Goal: Information Seeking & Learning: Learn about a topic

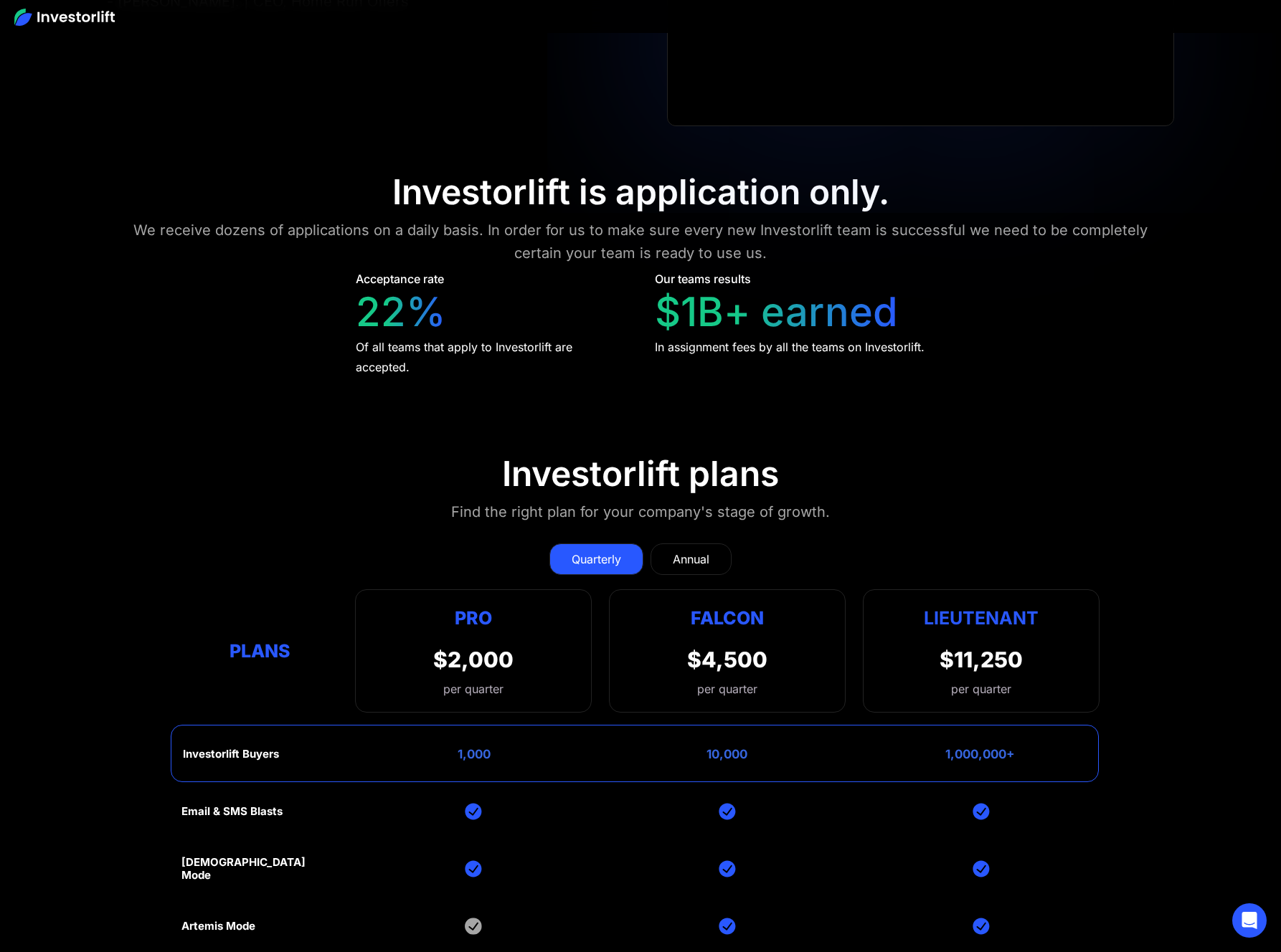
scroll to position [6248, 0]
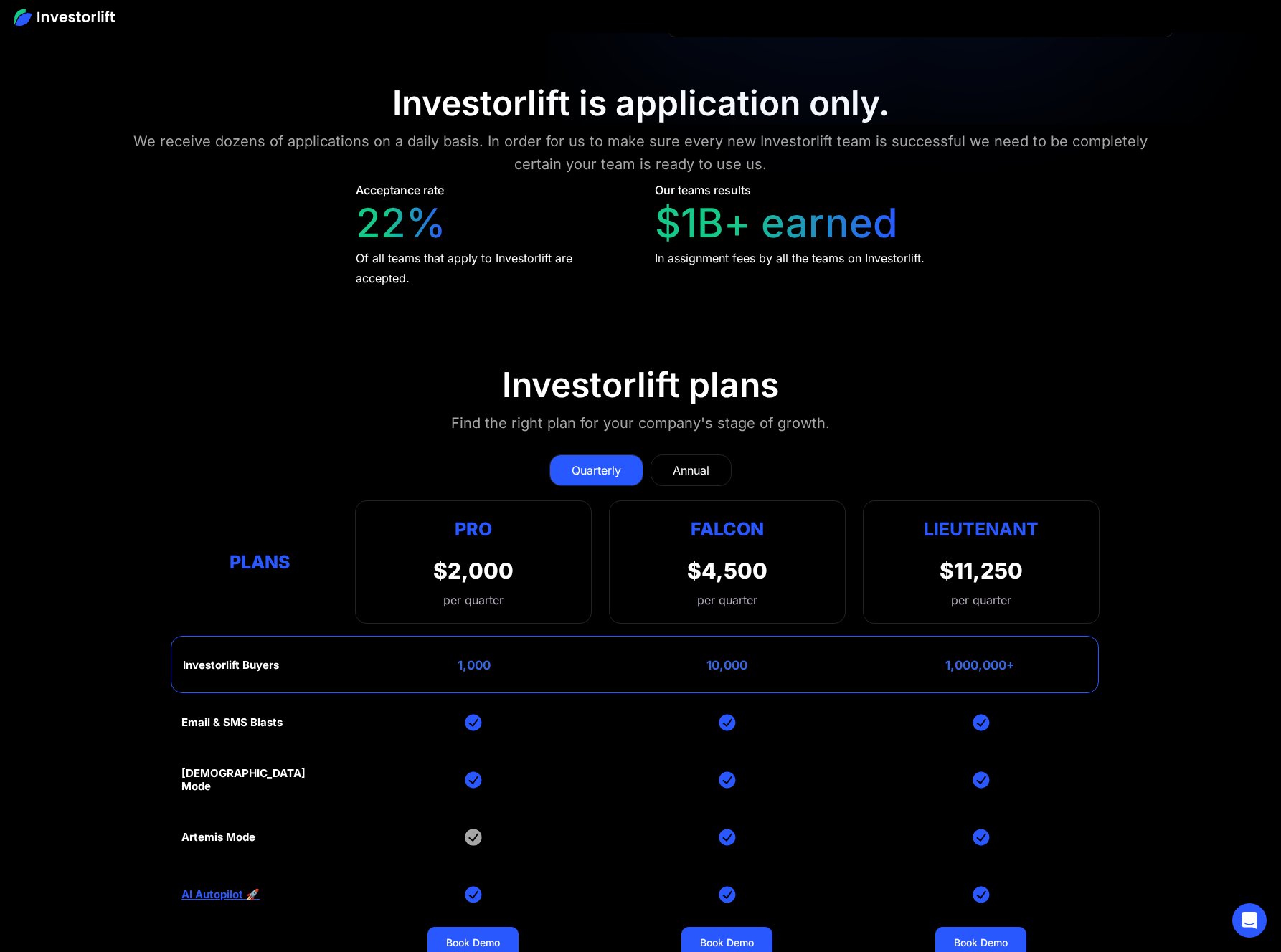
click at [700, 461] on div "Annual" at bounding box center [691, 470] width 37 height 18
click at [600, 461] on div "Quarterly" at bounding box center [596, 470] width 49 height 18
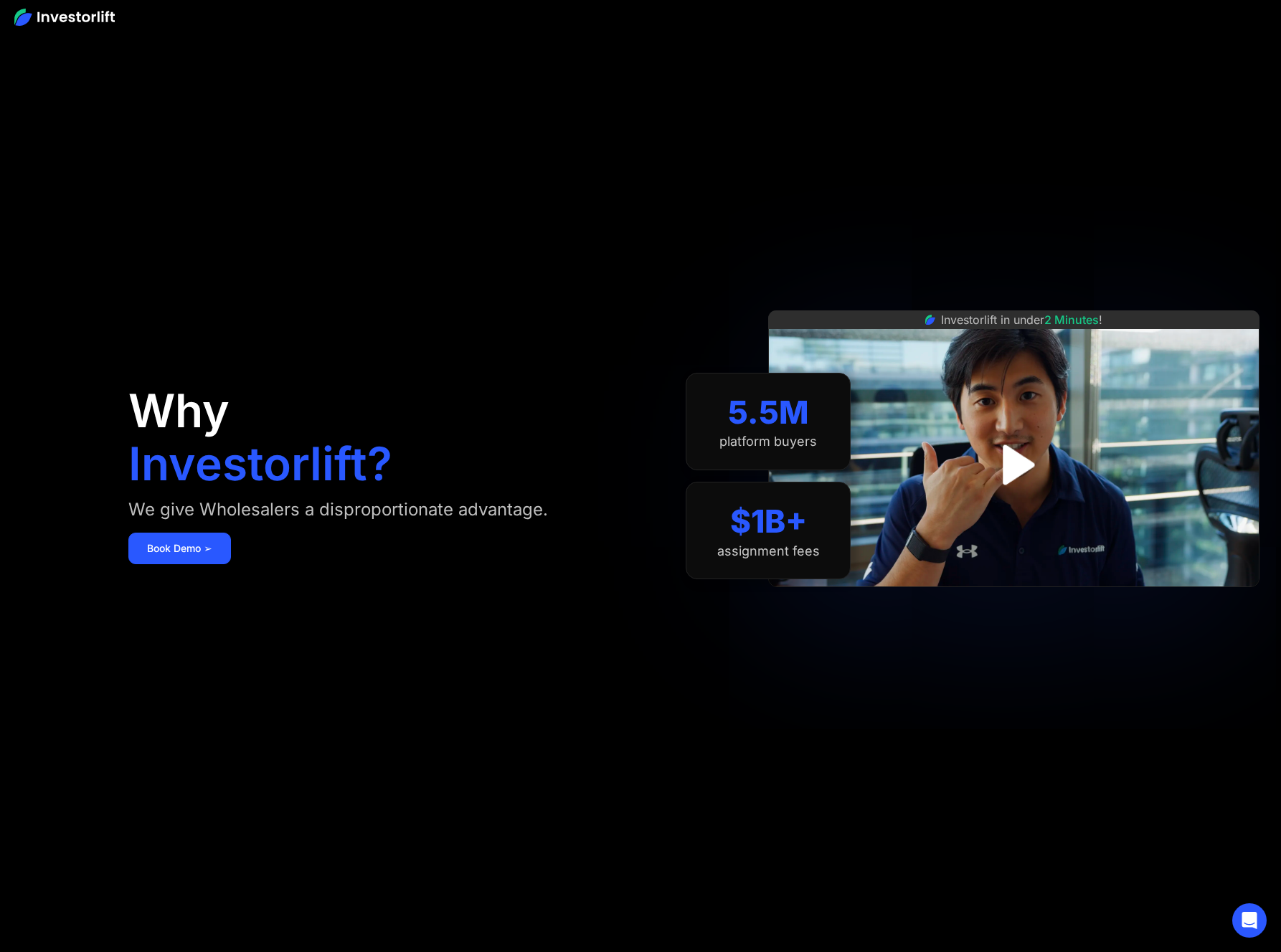
scroll to position [3, 0]
